Goal: Transaction & Acquisition: Obtain resource

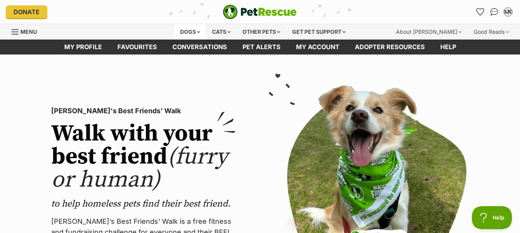
click at [187, 30] on div "Dogs" at bounding box center [190, 31] width 31 height 15
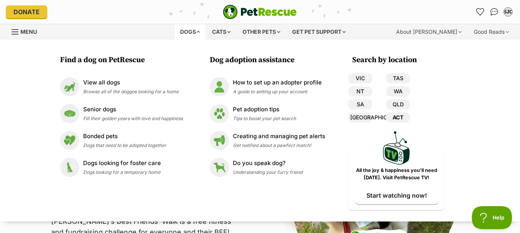
click at [396, 117] on link "ACT" at bounding box center [398, 118] width 24 height 10
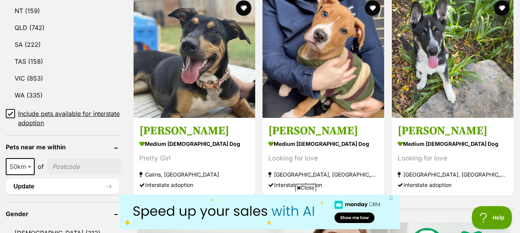
click at [66, 168] on input"] "postcode" at bounding box center [84, 167] width 74 height 15
type input"] "2602"
click at [27, 170] on span at bounding box center [31, 166] width 8 height 17
select select "250"
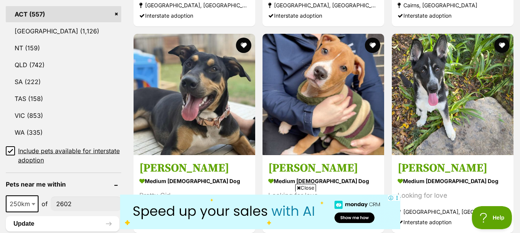
scroll to position [423, 0]
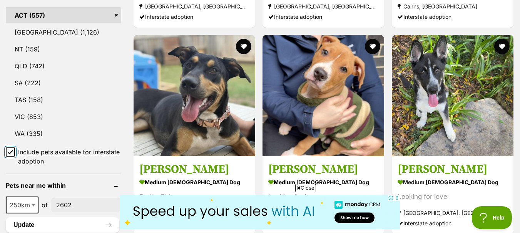
click at [10, 155] on input "Include pets available for interstate adoption" at bounding box center [10, 152] width 9 height 9
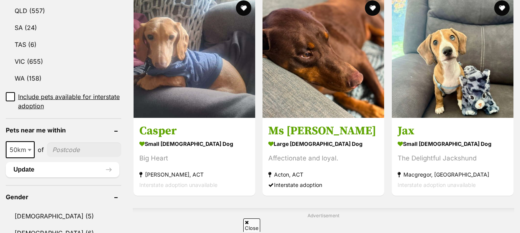
scroll to position [500, 0]
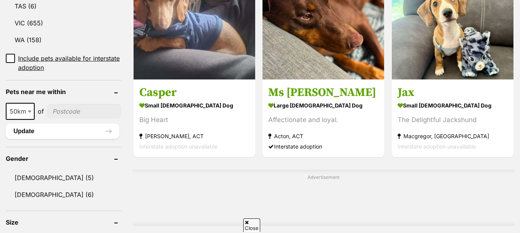
click at [24, 113] on span "50km" at bounding box center [20, 111] width 27 height 11
select select "250"
click at [70, 115] on input"] "postcode" at bounding box center [86, 111] width 70 height 15
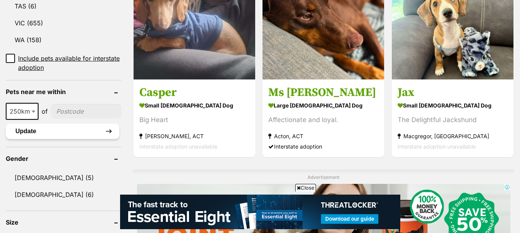
type input"] "2602"
click at [52, 132] on button "Update" at bounding box center [62, 131] width 113 height 15
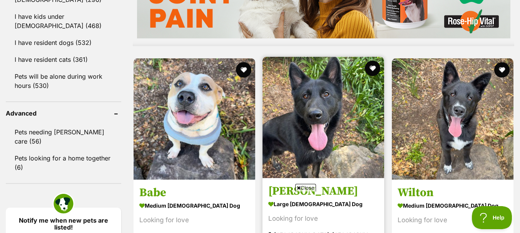
scroll to position [790, 0]
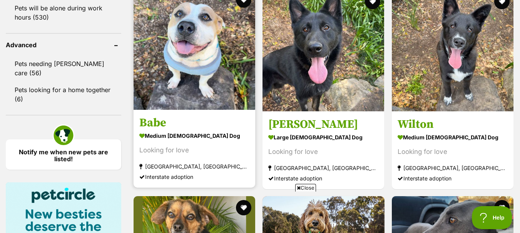
click at [200, 88] on img at bounding box center [194, 49] width 122 height 122
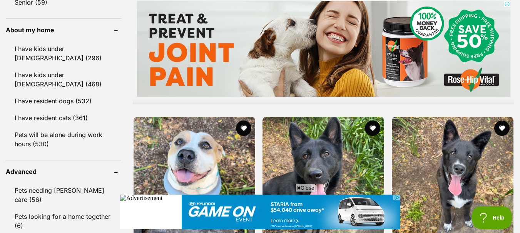
scroll to position [674, 0]
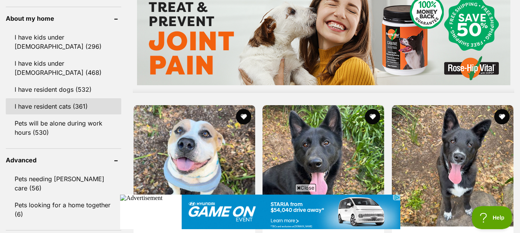
click at [71, 115] on link "I have resident cats (361)" at bounding box center [63, 106] width 115 height 16
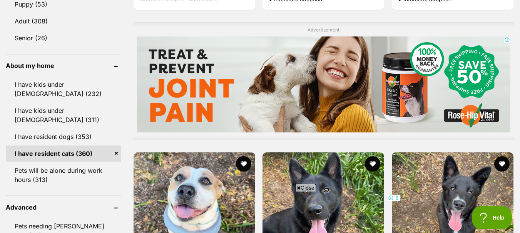
scroll to position [656, 0]
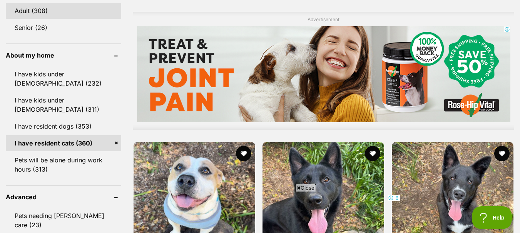
click at [53, 14] on link "Adult (308)" at bounding box center [63, 11] width 115 height 16
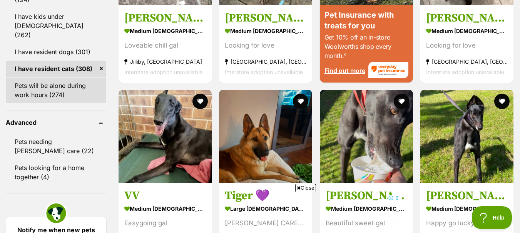
click at [62, 78] on link "Pets will be alone during work hours (274)" at bounding box center [56, 90] width 100 height 25
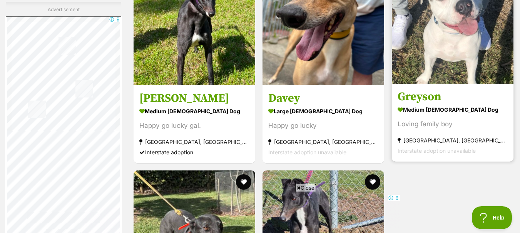
scroll to position [1500, 0]
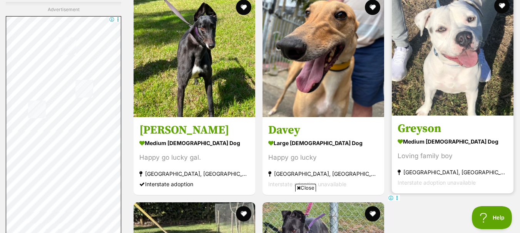
click at [469, 63] on img at bounding box center [453, 55] width 122 height 122
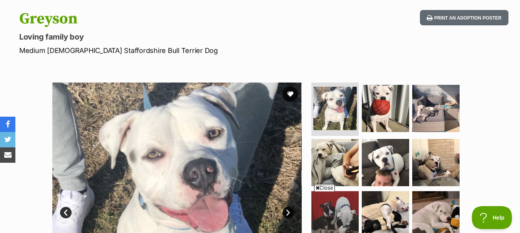
scroll to position [77, 0]
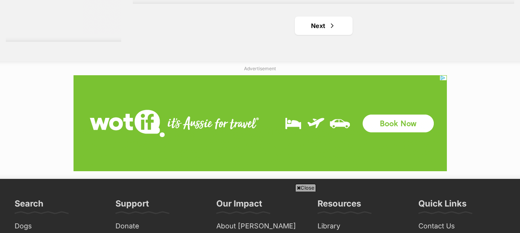
scroll to position [2029, 0]
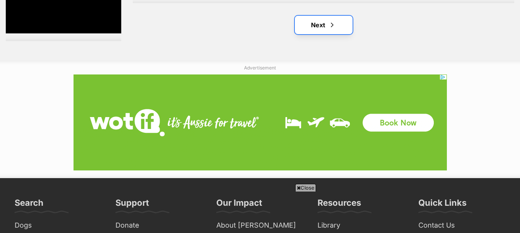
click at [319, 27] on link "Next" at bounding box center [324, 25] width 58 height 18
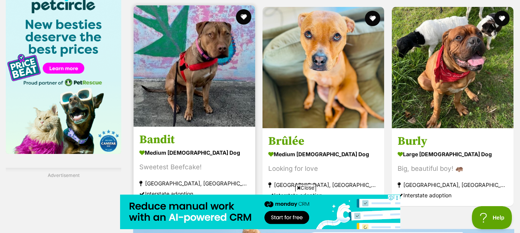
click at [217, 88] on img at bounding box center [194, 66] width 122 height 122
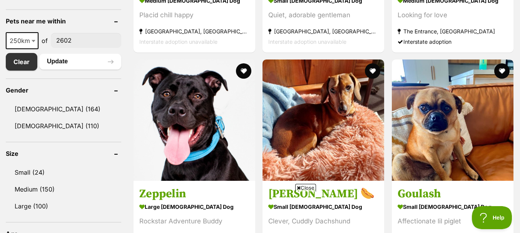
scroll to position [385, 0]
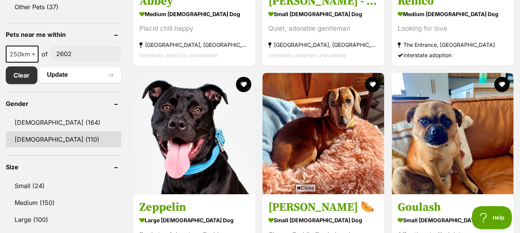
click at [76, 138] on link "[DEMOGRAPHIC_DATA] (110)" at bounding box center [63, 140] width 115 height 16
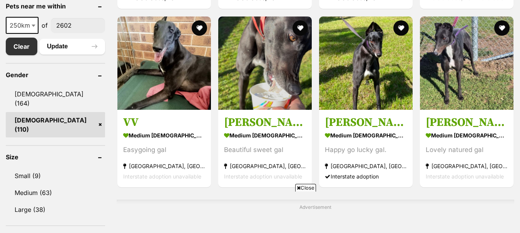
scroll to position [423, 0]
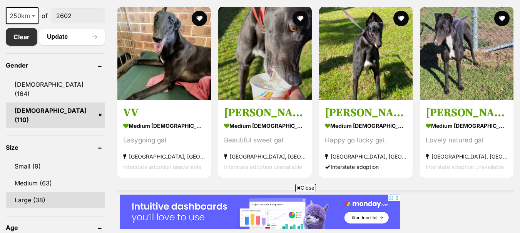
click at [44, 192] on link "Large (38)" at bounding box center [55, 200] width 99 height 16
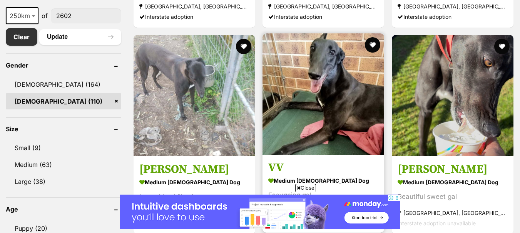
scroll to position [0, 0]
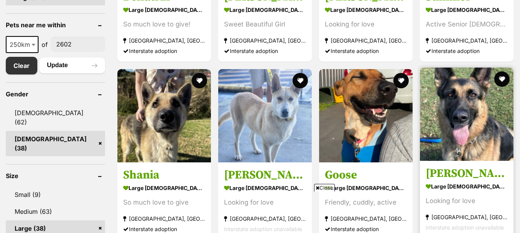
scroll to position [385, 0]
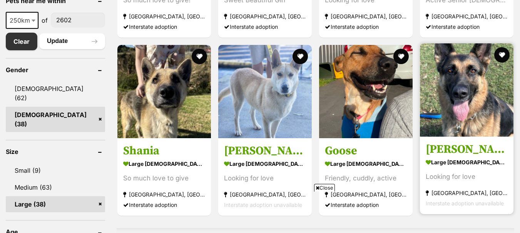
click at [476, 98] on img at bounding box center [466, 89] width 93 height 93
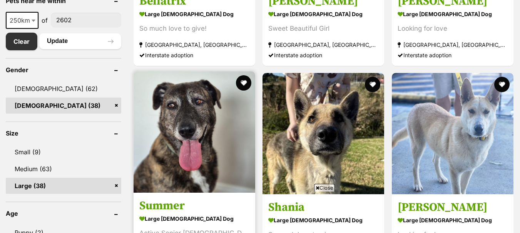
click at [207, 145] on img at bounding box center [194, 133] width 122 height 122
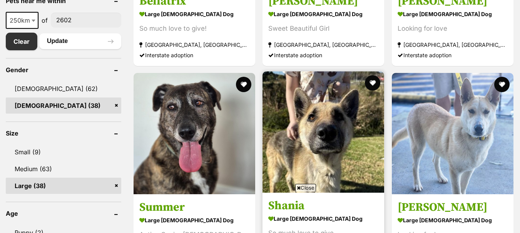
scroll to position [0, 0]
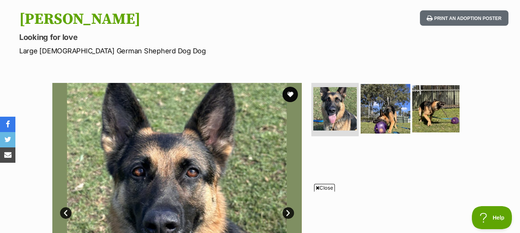
click at [387, 112] on img at bounding box center [385, 109] width 50 height 50
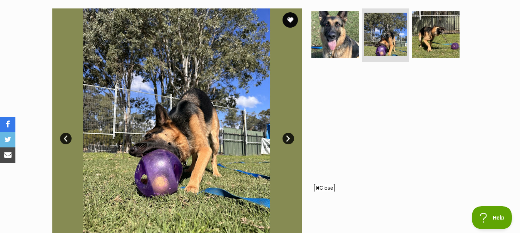
scroll to position [154, 0]
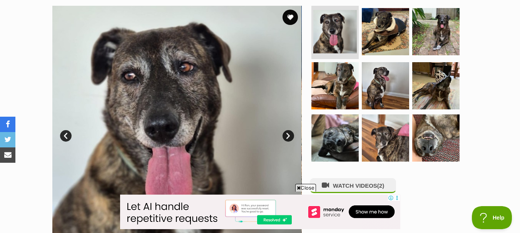
scroll to position [154, 0]
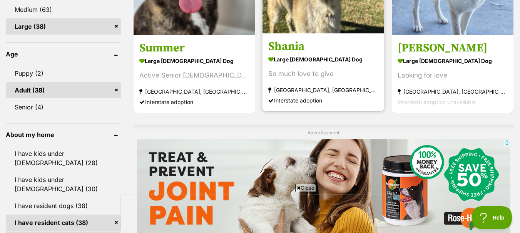
scroll to position [462, 0]
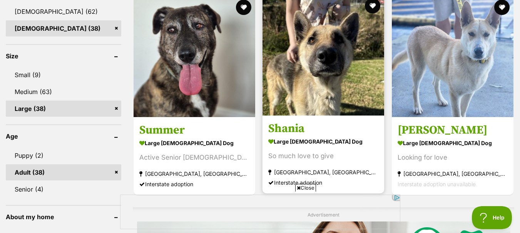
click at [340, 73] on img at bounding box center [323, 55] width 122 height 122
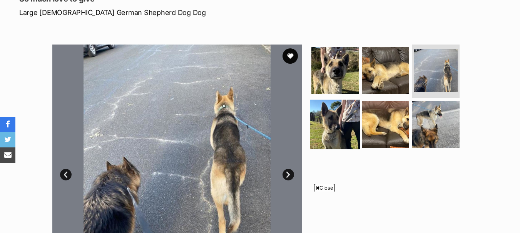
scroll to position [115, 0]
click at [331, 123] on img at bounding box center [335, 125] width 50 height 50
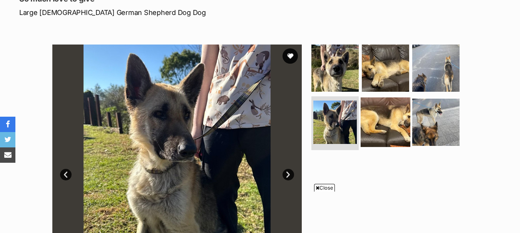
scroll to position [0, 0]
click at [391, 127] on img at bounding box center [385, 123] width 50 height 50
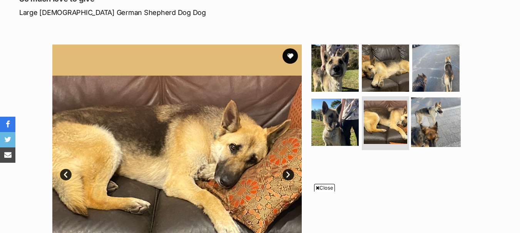
click at [433, 126] on img at bounding box center [436, 123] width 50 height 50
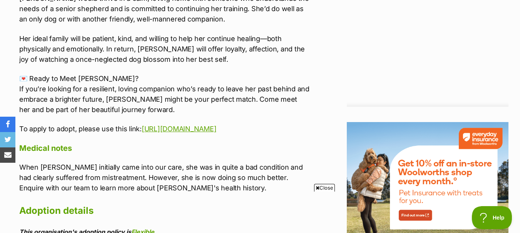
scroll to position [846, 0]
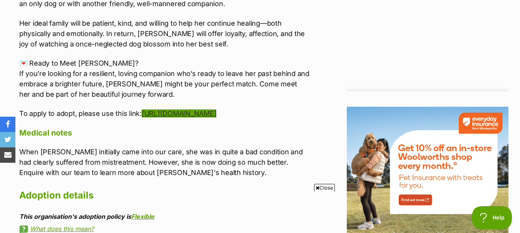
click at [202, 110] on link "https://www.wollongong.nsw.gov.au/animal-adoptions/dogs/shania" at bounding box center [179, 114] width 75 height 8
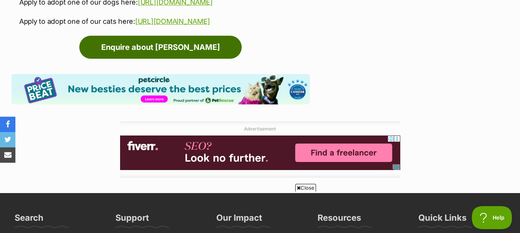
scroll to position [0, 0]
click at [199, 48] on link "Enquire about Shania" at bounding box center [160, 47] width 162 height 23
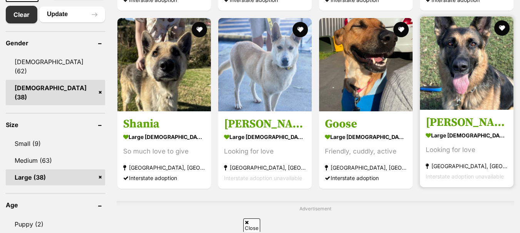
scroll to position [423, 0]
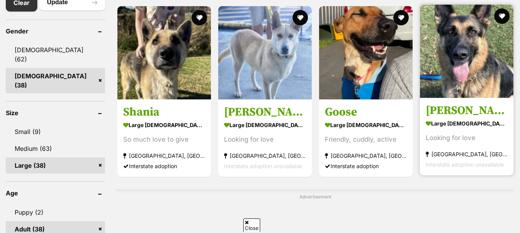
click at [470, 79] on img at bounding box center [466, 51] width 93 height 93
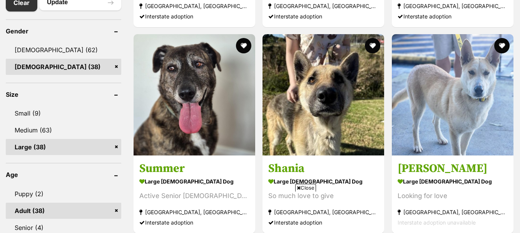
scroll to position [0, 0]
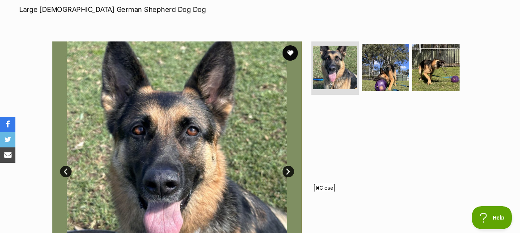
scroll to position [115, 0]
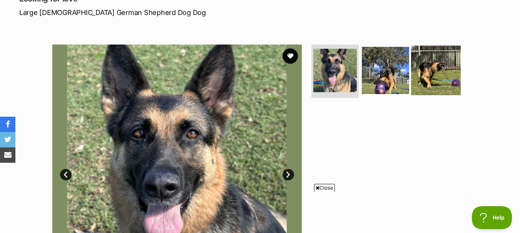
click at [453, 68] on img at bounding box center [436, 70] width 50 height 50
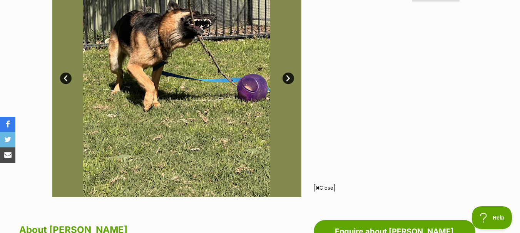
scroll to position [231, 0]
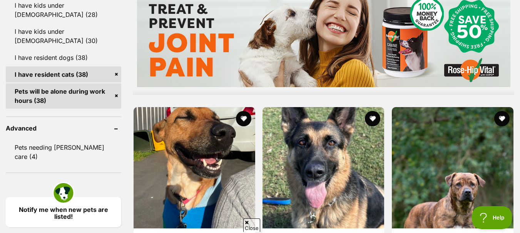
click at [458, 91] on div "Advertisement" at bounding box center [323, 36] width 381 height 118
click at [458, 92] on div "Advertisement" at bounding box center [323, 36] width 381 height 118
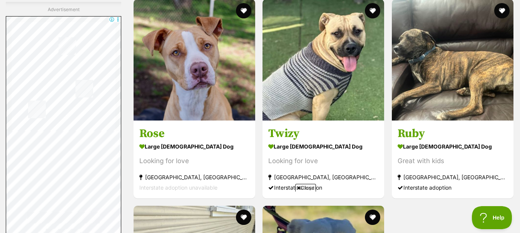
scroll to position [1500, 0]
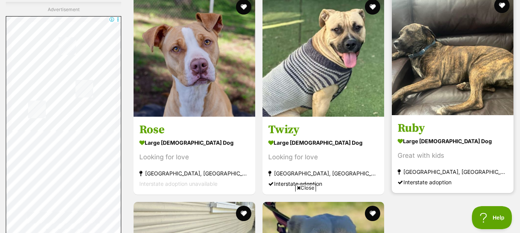
click at [451, 65] on img at bounding box center [453, 55] width 122 height 122
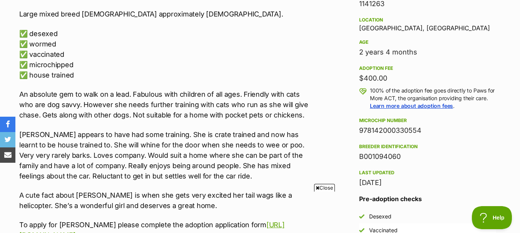
click at [287, 34] on p "✅ desexed ✅ wormed ✅ vaccinated ✅ microchipped ✅ house trained" at bounding box center [164, 54] width 290 height 52
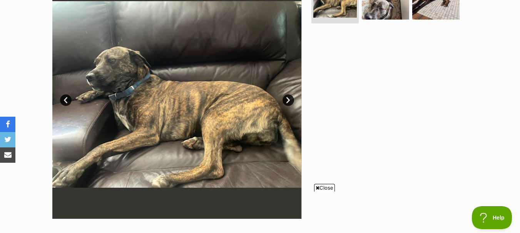
scroll to position [115, 0]
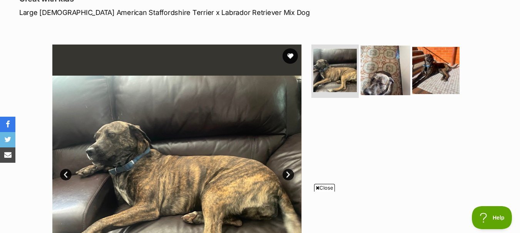
click at [375, 65] on img at bounding box center [385, 70] width 50 height 50
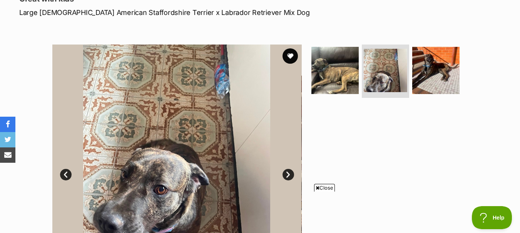
scroll to position [154, 0]
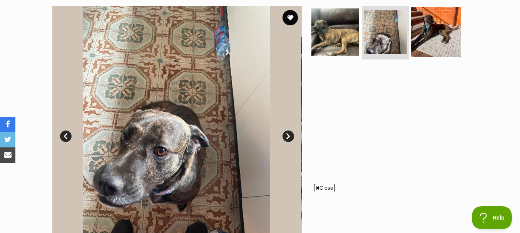
click at [428, 39] on img at bounding box center [436, 32] width 50 height 50
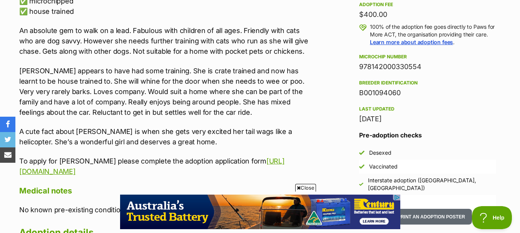
scroll to position [577, 0]
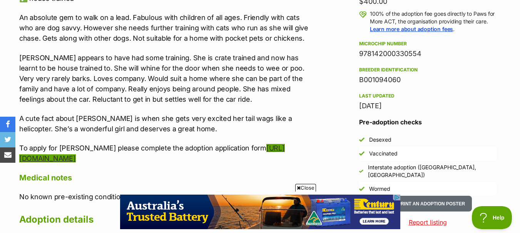
click at [127, 157] on link "[URL][DOMAIN_NAME]" at bounding box center [151, 153] width 265 height 18
